Goal: Transaction & Acquisition: Purchase product/service

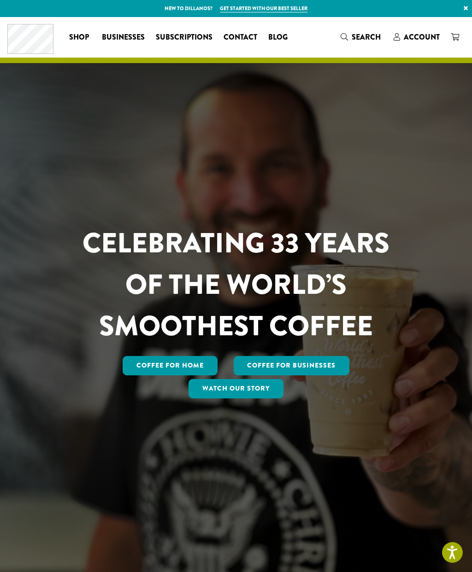
click at [418, 35] on span "Account" at bounding box center [421, 37] width 36 height 11
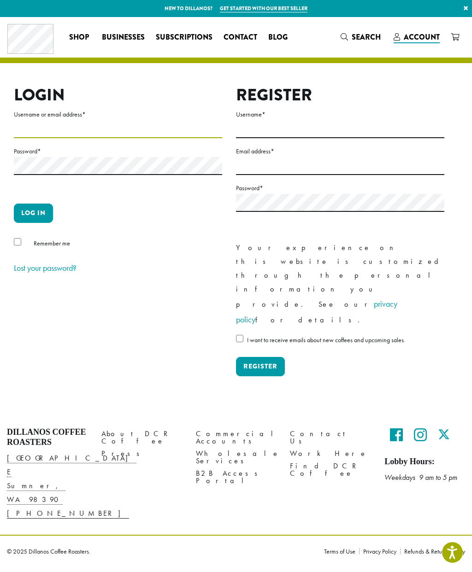
click at [64, 128] on input "Username or email address *" at bounding box center [118, 129] width 208 height 18
type input "**********"
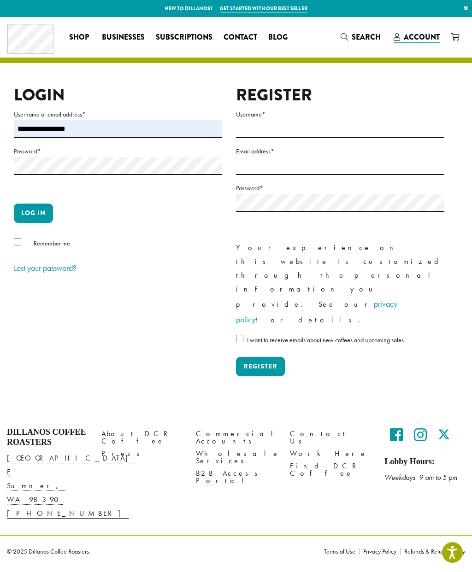
click at [41, 212] on button "Log in" at bounding box center [33, 213] width 39 height 19
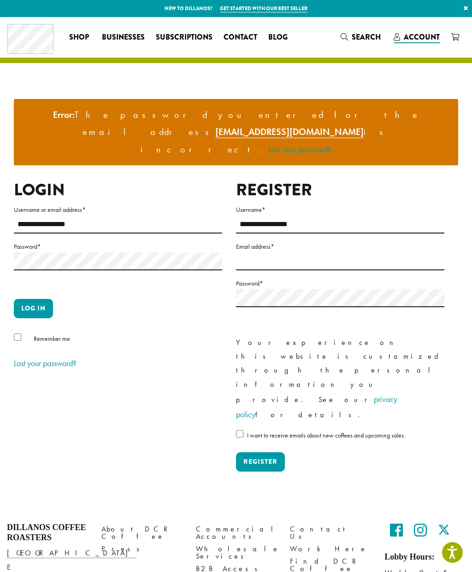
click at [38, 299] on button "Log in" at bounding box center [33, 308] width 39 height 19
click at [44, 299] on button "Log in" at bounding box center [33, 308] width 39 height 19
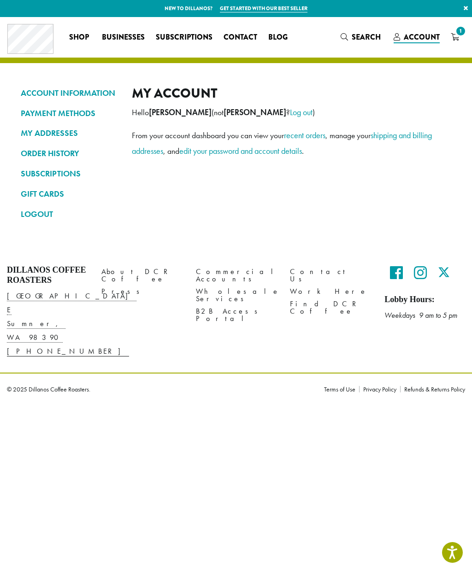
click at [62, 149] on link "ORDER HISTORY" at bounding box center [69, 154] width 97 height 16
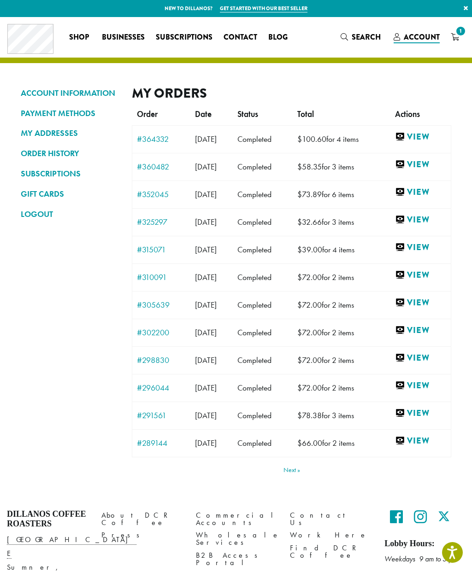
click at [159, 135] on link "#364332" at bounding box center [161, 139] width 49 height 8
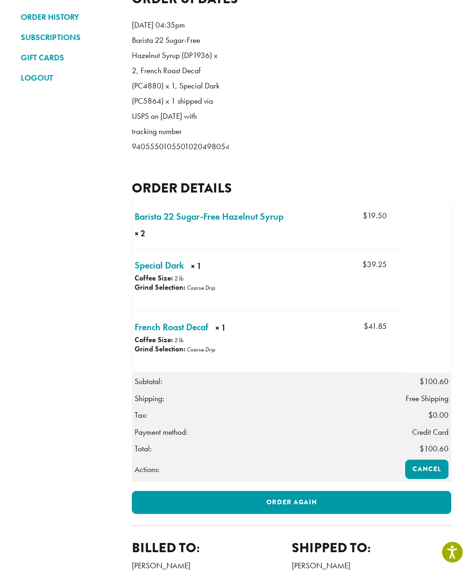
scroll to position [137, 0]
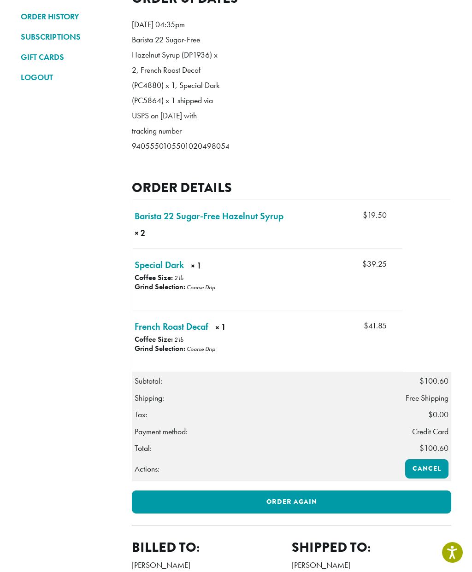
click at [304, 514] on link "Order again" at bounding box center [291, 502] width 319 height 23
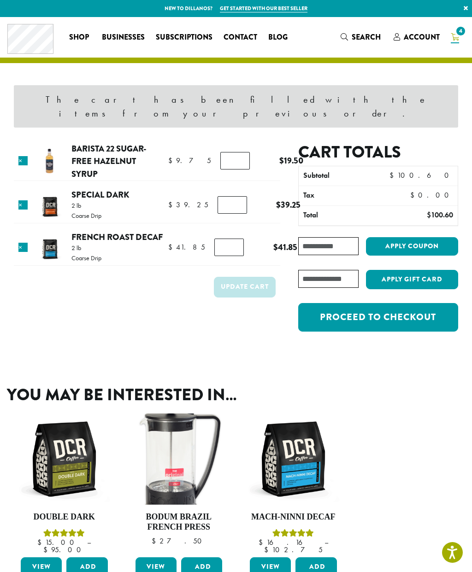
click at [239, 152] on input "*" at bounding box center [234, 161] width 29 height 18
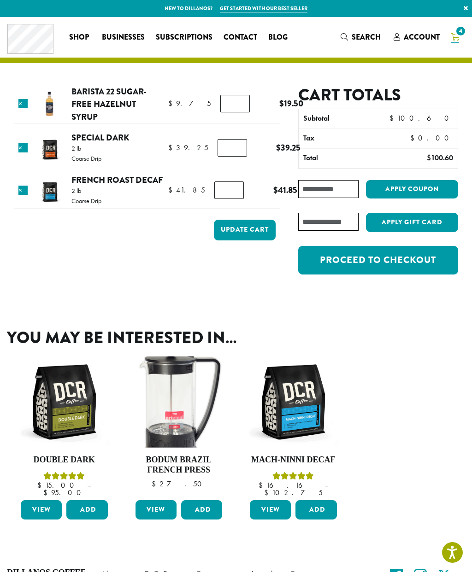
type input "*"
click at [237, 104] on input "*" at bounding box center [234, 104] width 29 height 18
click at [233, 105] on input "*" at bounding box center [234, 104] width 29 height 18
type input "*"
click at [256, 240] on button "Update cart" at bounding box center [245, 230] width 62 height 21
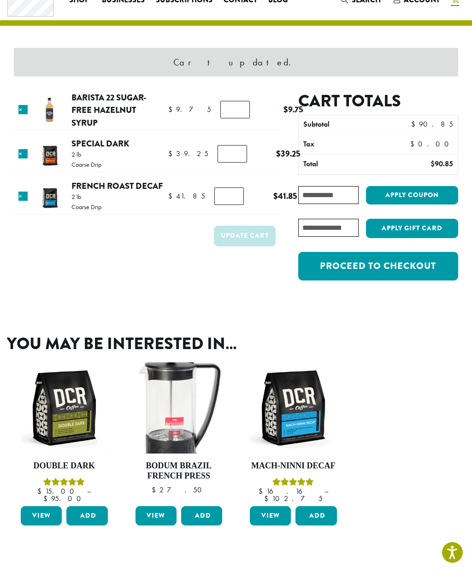
scroll to position [39, 0]
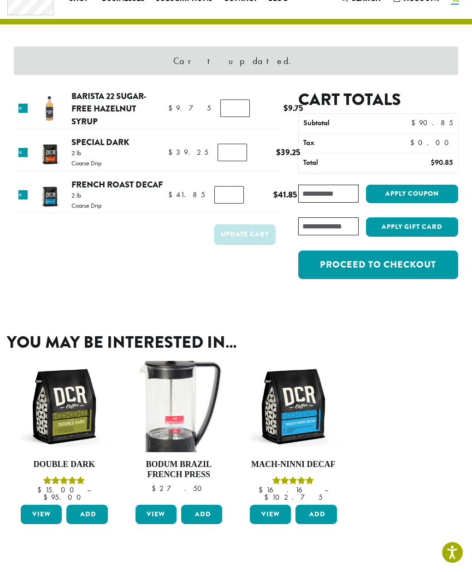
click at [403, 266] on link "Proceed to checkout" at bounding box center [378, 265] width 160 height 29
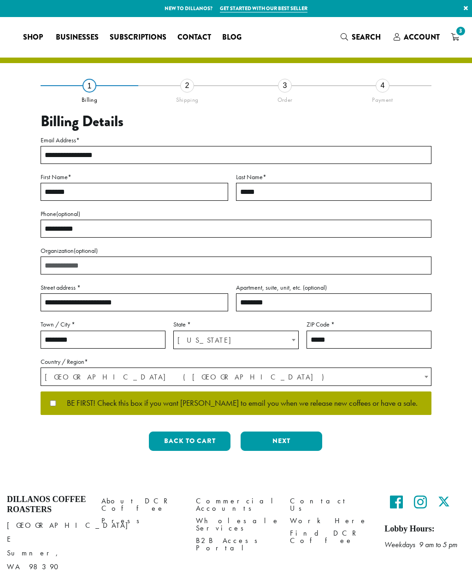
select select "**"
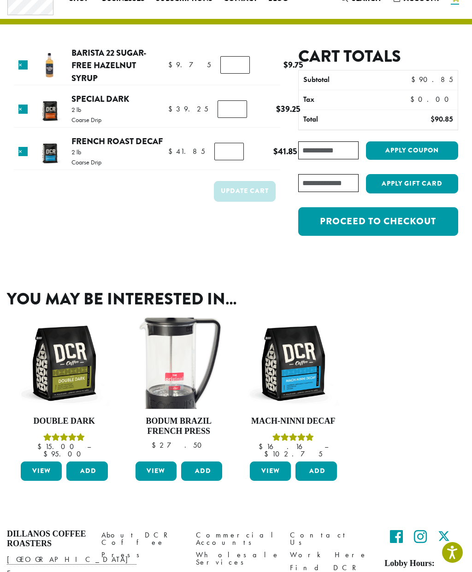
click at [41, 465] on link "View" at bounding box center [41, 471] width 41 height 19
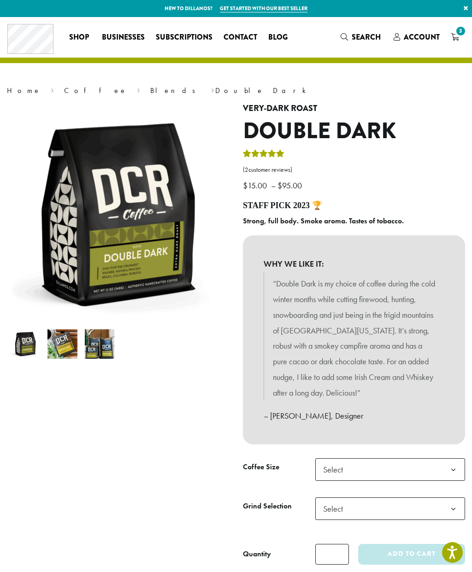
click at [461, 35] on span "3" at bounding box center [460, 31] width 12 height 12
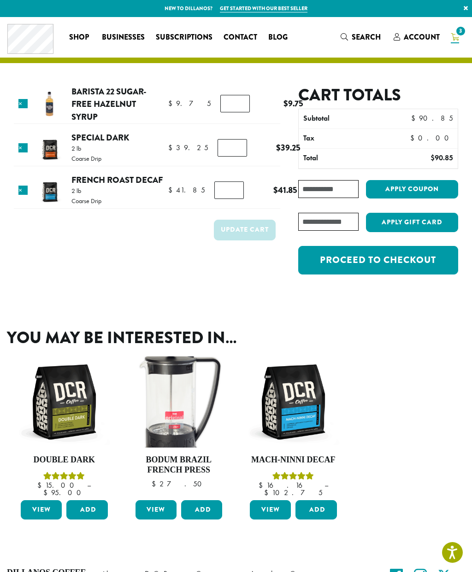
click at [400, 261] on link "Proceed to checkout" at bounding box center [378, 260] width 160 height 29
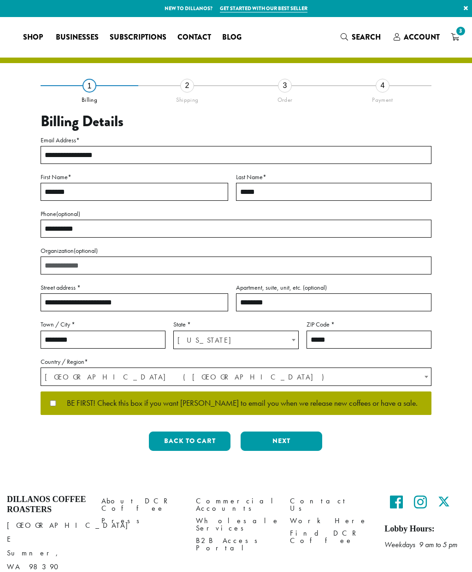
select select "**"
click at [287, 438] on button "Next" at bounding box center [281, 441] width 82 height 19
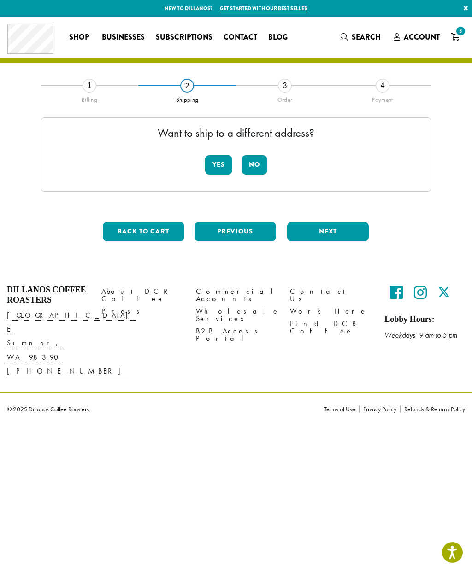
click at [257, 164] on button "No" at bounding box center [254, 164] width 26 height 19
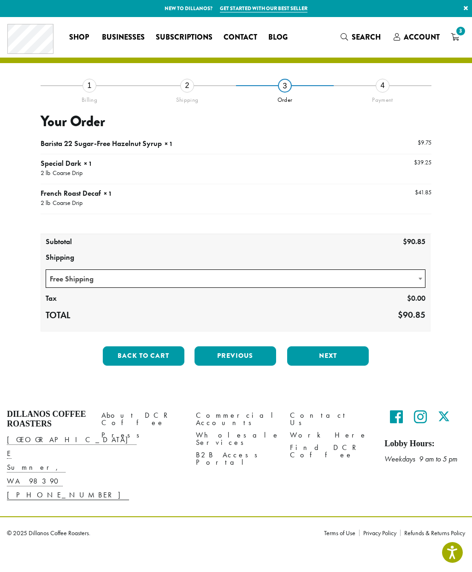
click at [333, 355] on button "Next" at bounding box center [328, 355] width 82 height 19
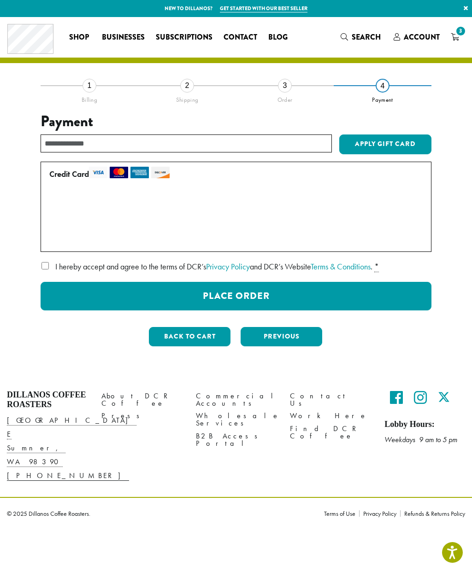
click at [268, 293] on button "Place Order" at bounding box center [236, 296] width 391 height 29
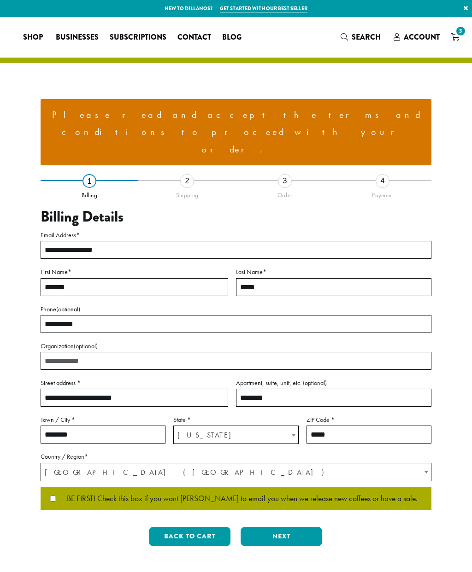
select select "**"
click at [291, 527] on button "Next" at bounding box center [281, 536] width 82 height 19
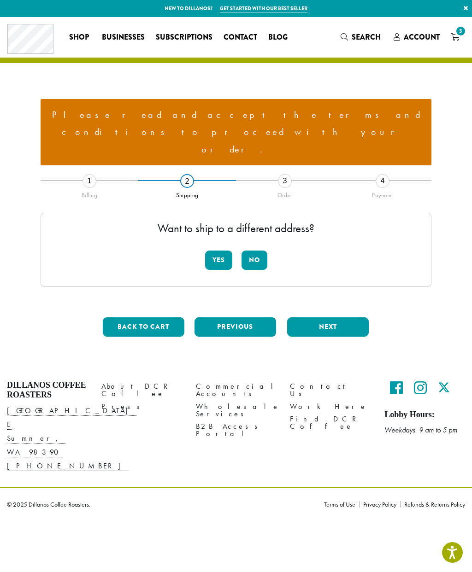
click at [263, 251] on button "No" at bounding box center [254, 260] width 26 height 19
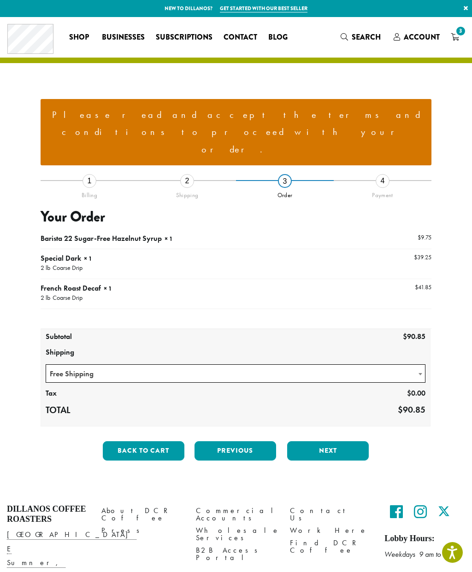
click at [345, 441] on button "Next" at bounding box center [328, 450] width 82 height 19
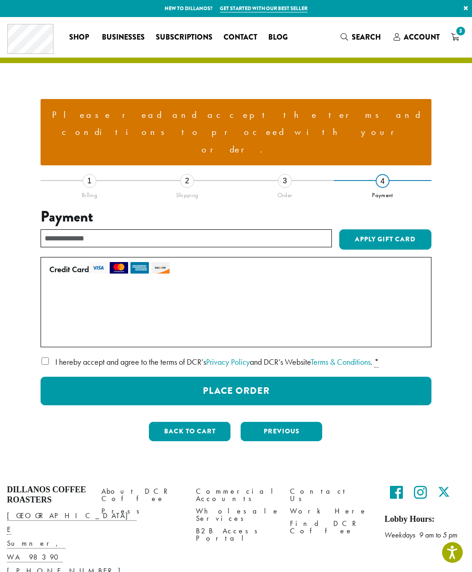
click at [52, 355] on label "I hereby accept and agree to the terms of DCR’s Privacy Policy and DCR’s Websit…" at bounding box center [236, 362] width 391 height 15
click at [267, 377] on button "Place Order" at bounding box center [236, 391] width 391 height 29
